Goal: Use online tool/utility: Utilize a website feature to perform a specific function

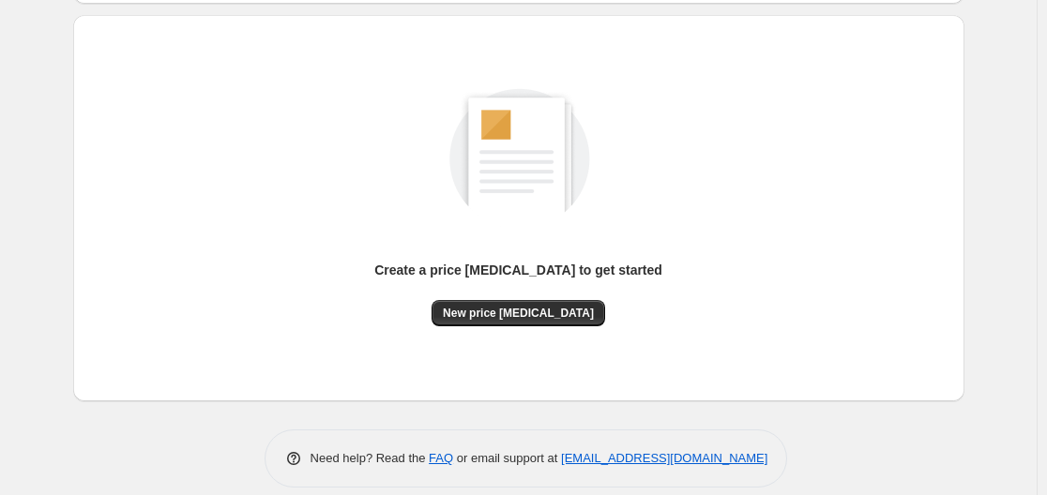
scroll to position [207, 0]
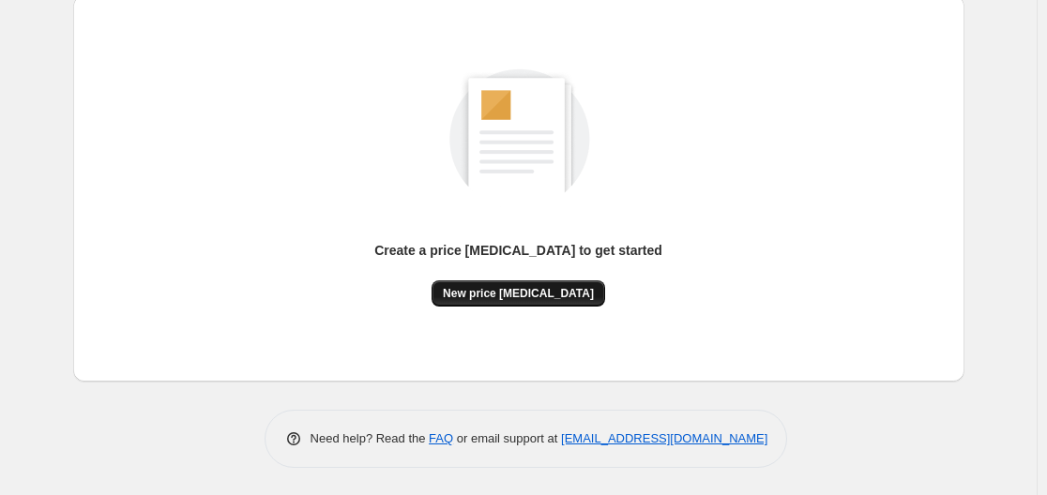
click at [501, 292] on span "New price [MEDICAL_DATA]" at bounding box center [518, 293] width 151 height 15
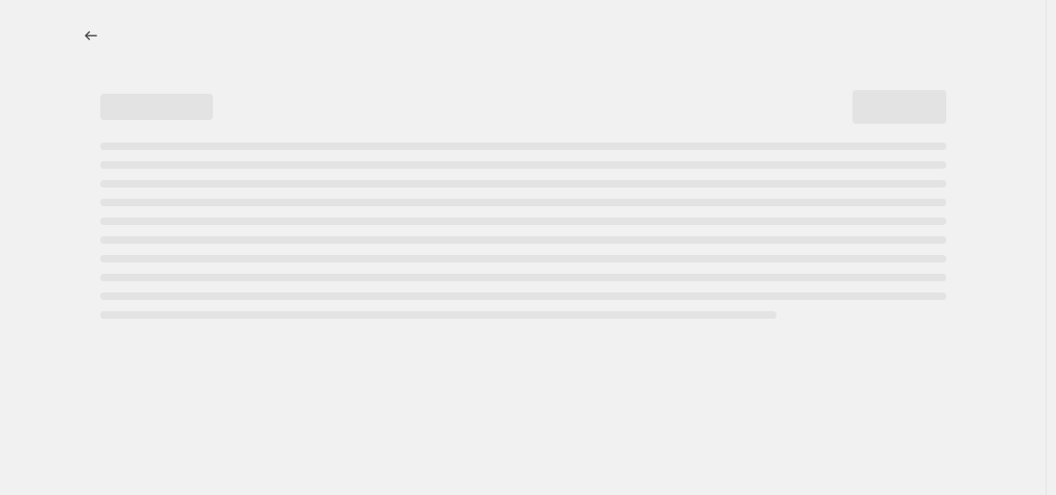
select select "percentage"
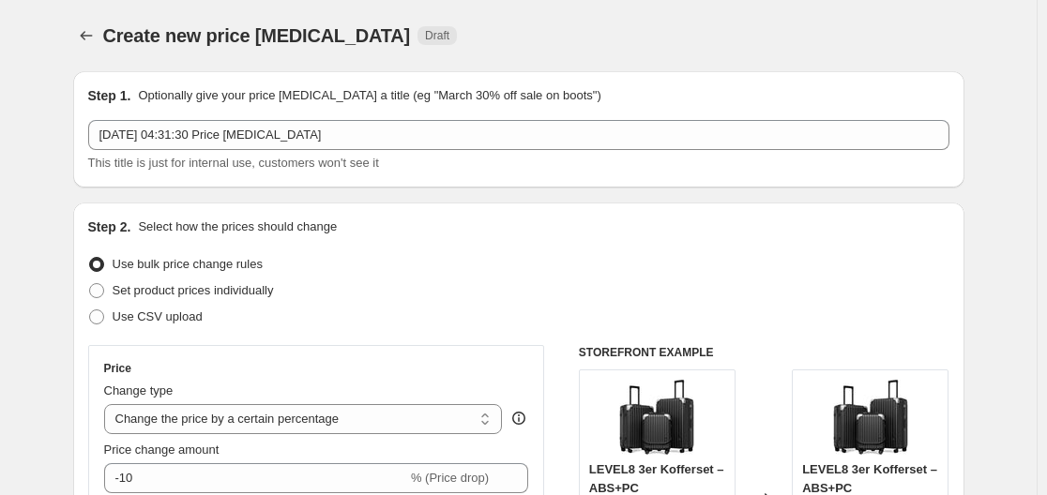
scroll to position [375, 0]
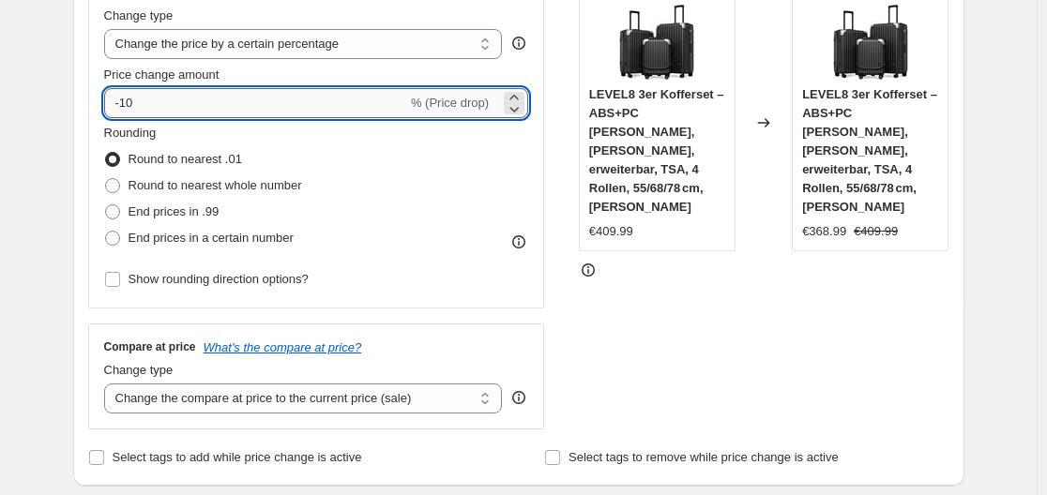
drag, startPoint x: 126, startPoint y: 101, endPoint x: 170, endPoint y: 105, distance: 44.3
click at [170, 105] on input "-10" at bounding box center [255, 103] width 303 height 30
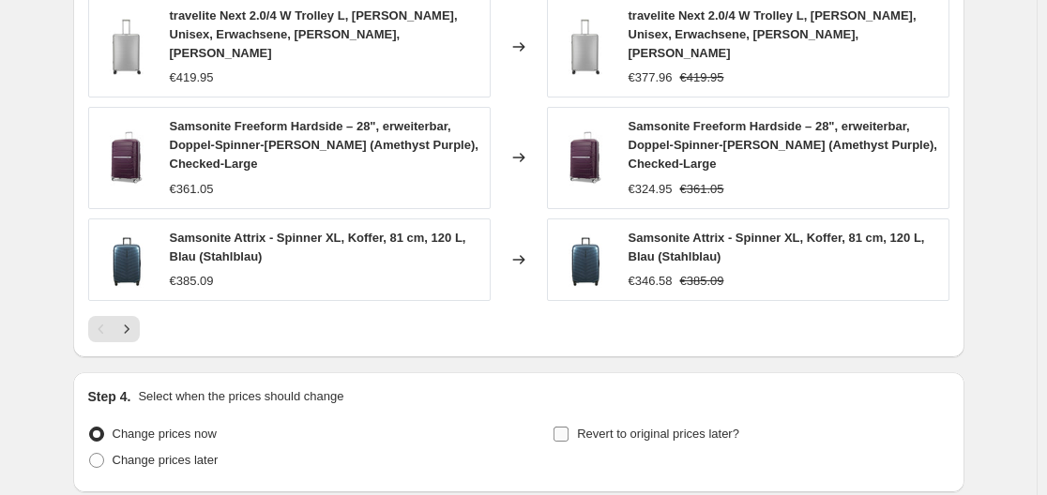
scroll to position [1430, 0]
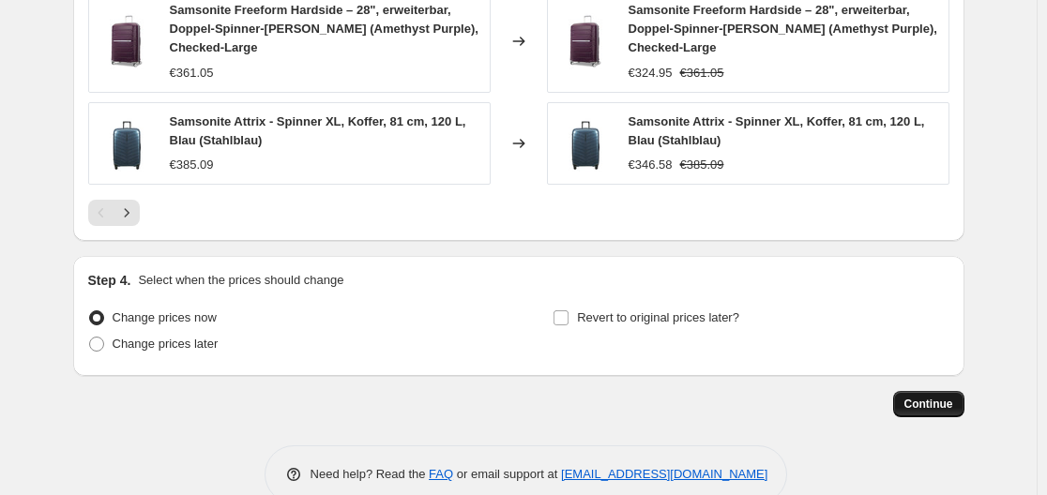
type input "-31"
click at [913, 397] on span "Continue" at bounding box center [928, 404] width 49 height 15
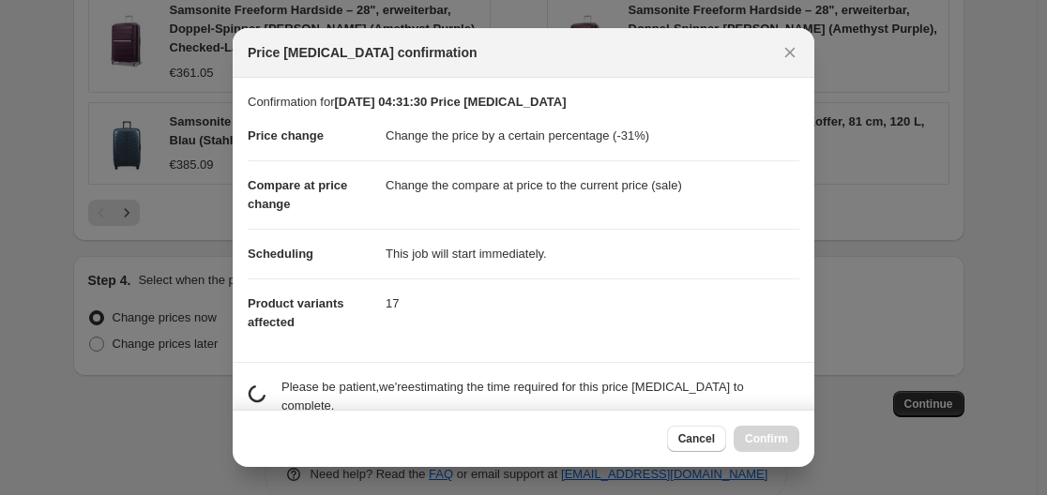
scroll to position [0, 0]
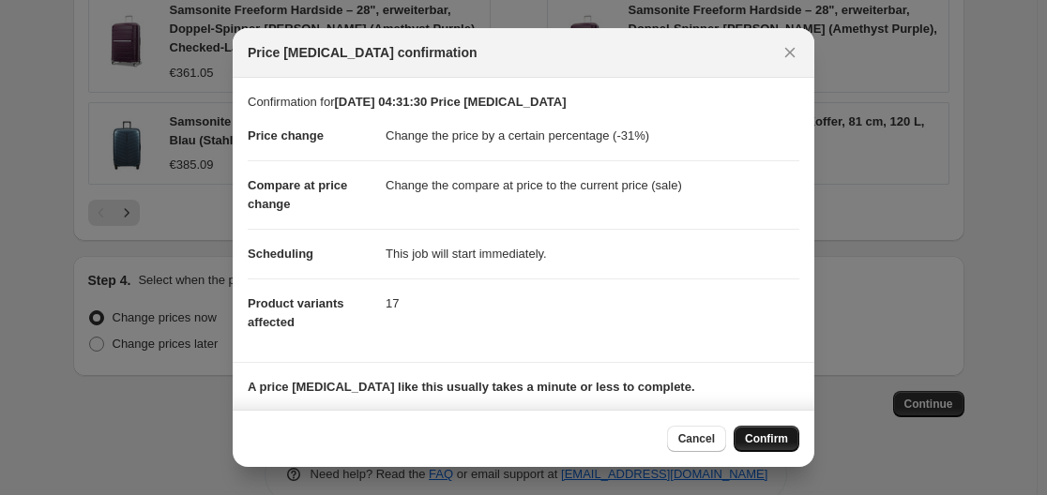
click at [752, 444] on span "Confirm" at bounding box center [766, 439] width 43 height 15
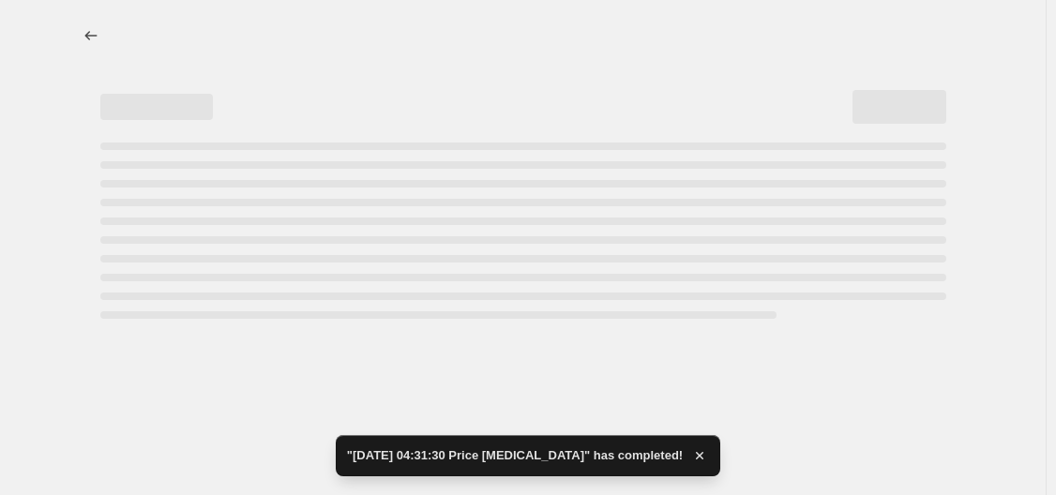
select select "percentage"
